Goal: Task Accomplishment & Management: Use online tool/utility

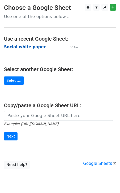
click at [30, 46] on strong "Social white paper" at bounding box center [25, 46] width 42 height 5
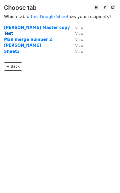
click at [9, 32] on strong "Test" at bounding box center [8, 33] width 9 height 5
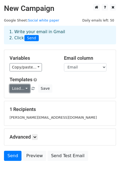
click at [24, 86] on link "Load..." at bounding box center [20, 88] width 20 height 8
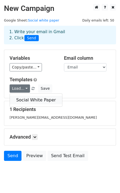
click at [32, 102] on link "Social White Paper" at bounding box center [36, 100] width 52 height 8
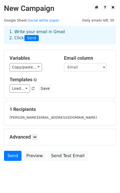
click at [34, 132] on div "Advanced Tracking Track Opens UTM Codes Track Clicks Filters Only include sprea…" at bounding box center [59, 136] width 111 height 16
click at [35, 139] on link at bounding box center [35, 137] width 6 height 6
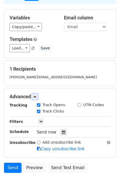
scroll to position [43, 0]
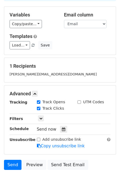
click at [79, 101] on input "UTM Codes" at bounding box center [78, 101] width 3 height 3
checkbox input "true"
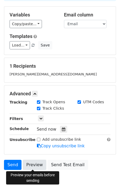
click at [30, 166] on link "Preview" at bounding box center [34, 164] width 23 height 10
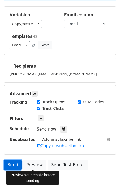
click at [14, 166] on link "Send" at bounding box center [12, 164] width 17 height 10
